Goal: Find specific page/section: Find specific page/section

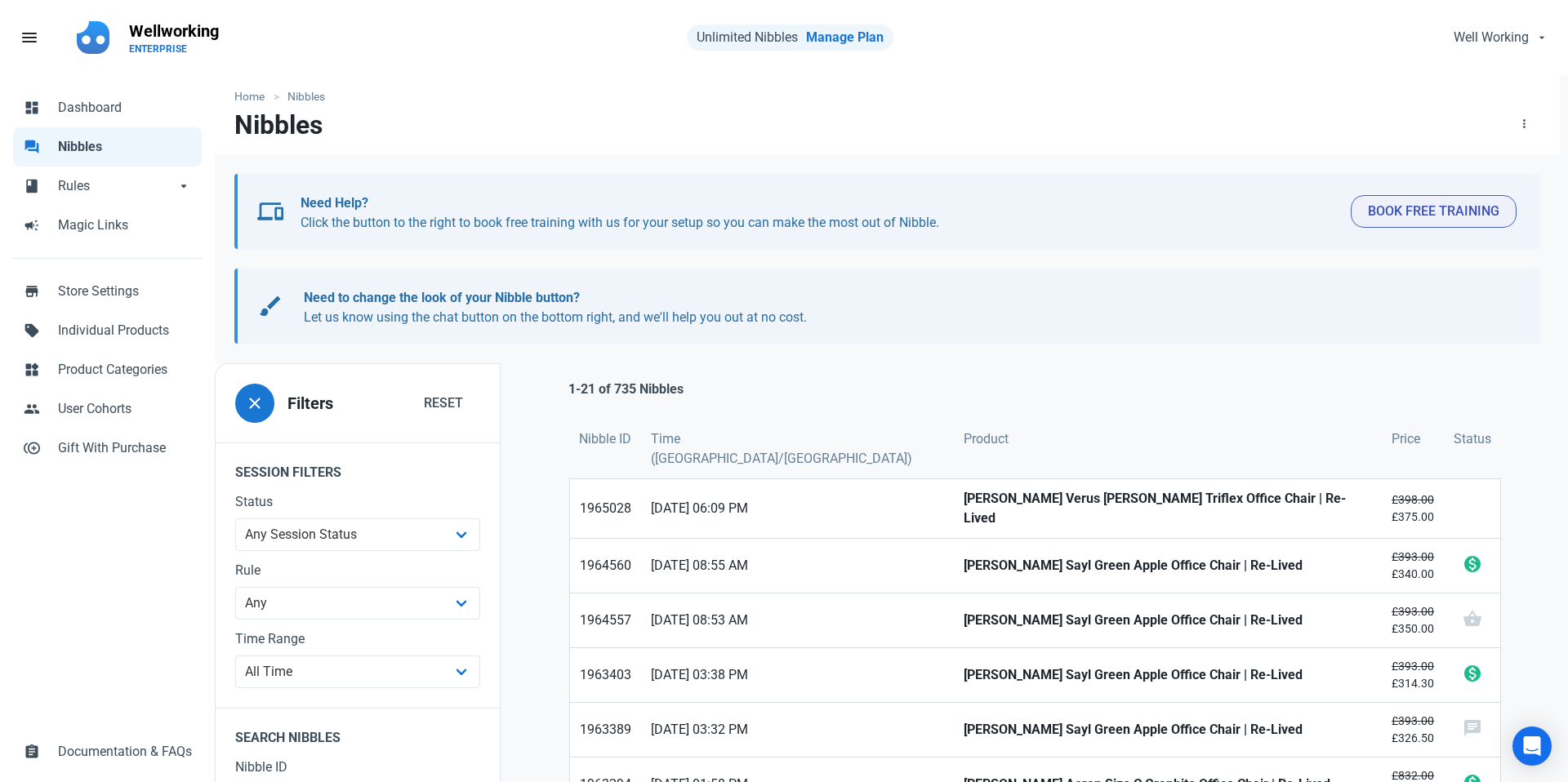
scroll to position [4, 0]
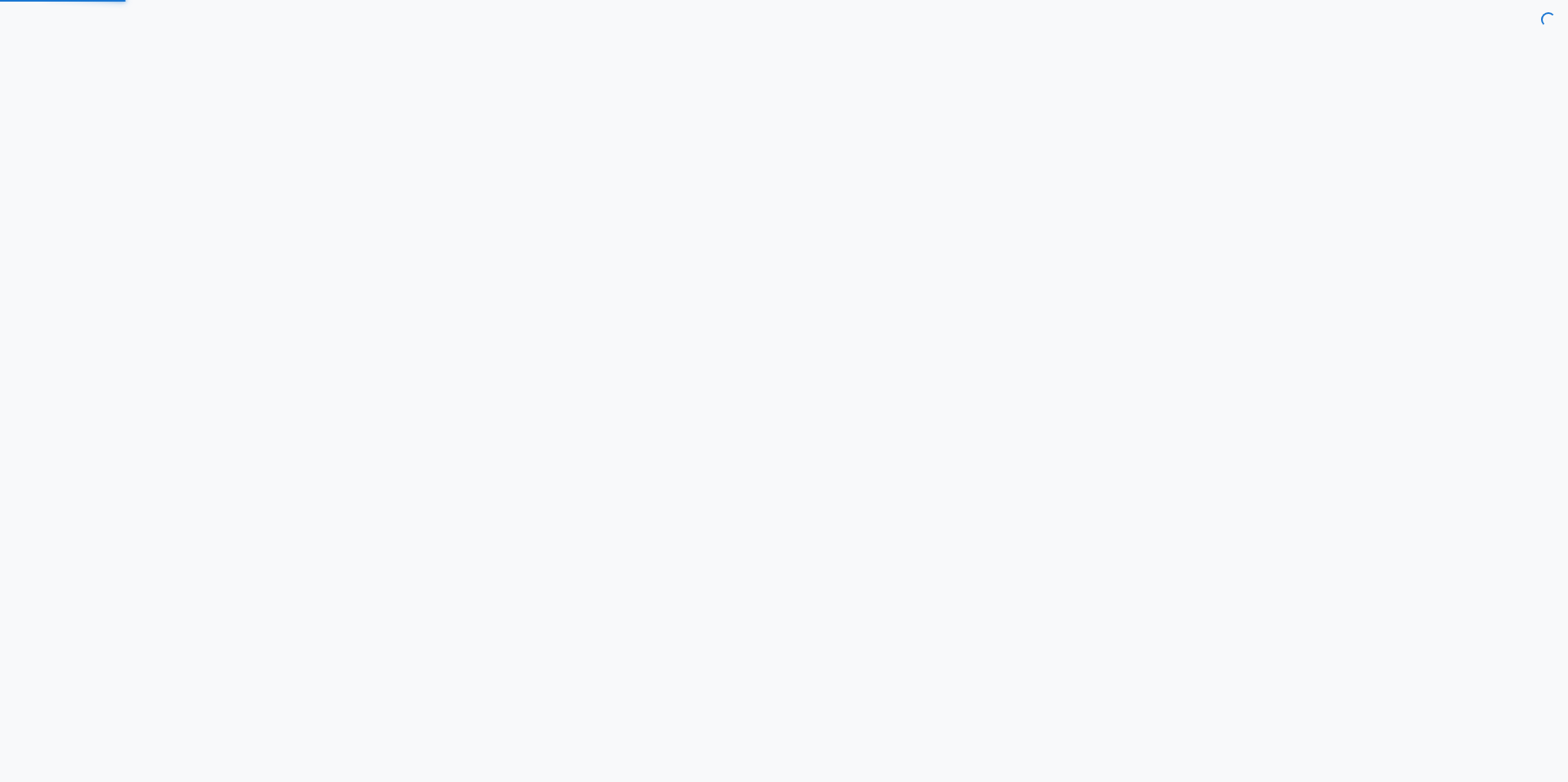
select select "7d"
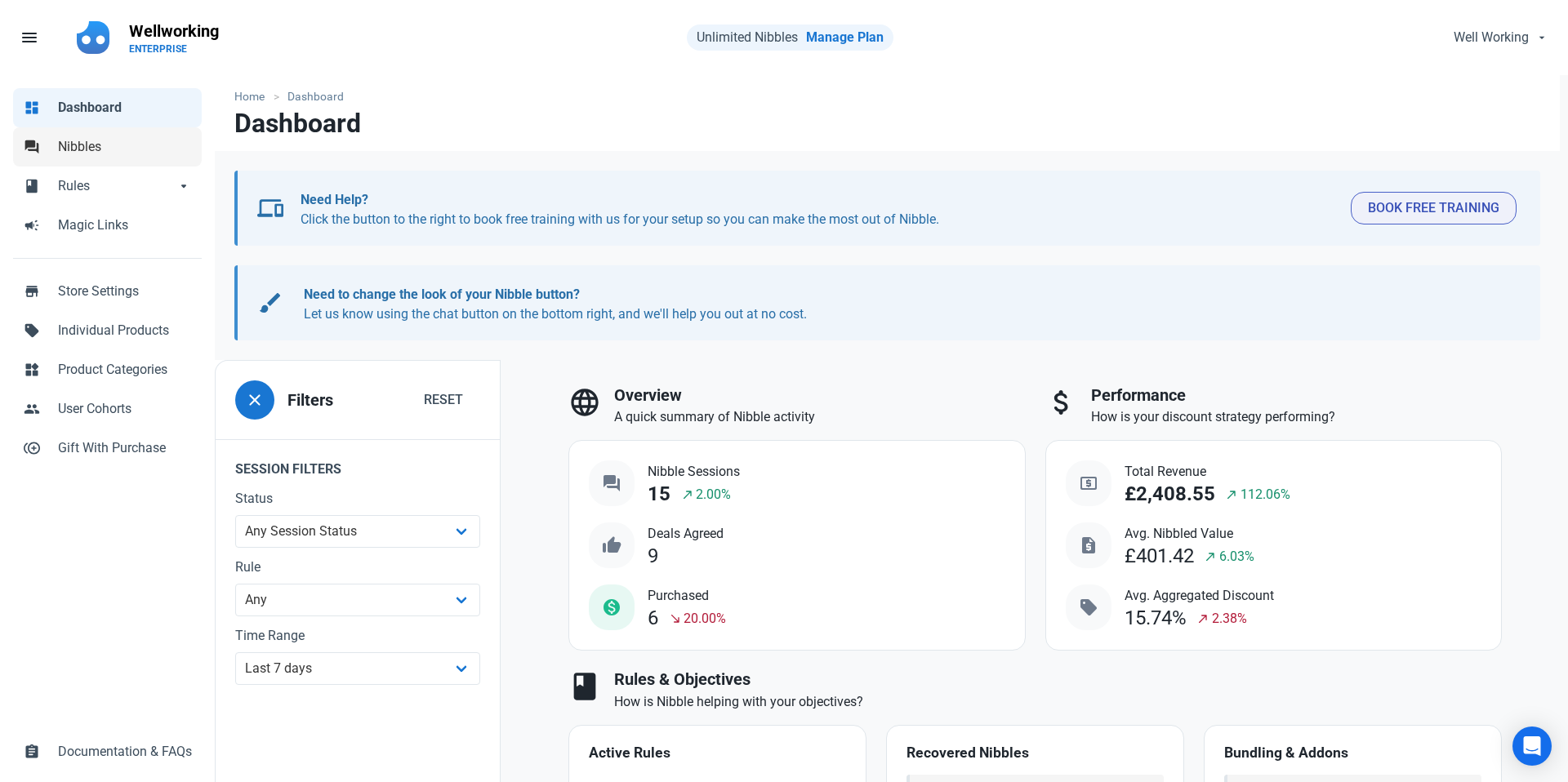
click at [61, 145] on span "Nibbles" at bounding box center [125, 147] width 134 height 19
